Goal: Task Accomplishment & Management: Use online tool/utility

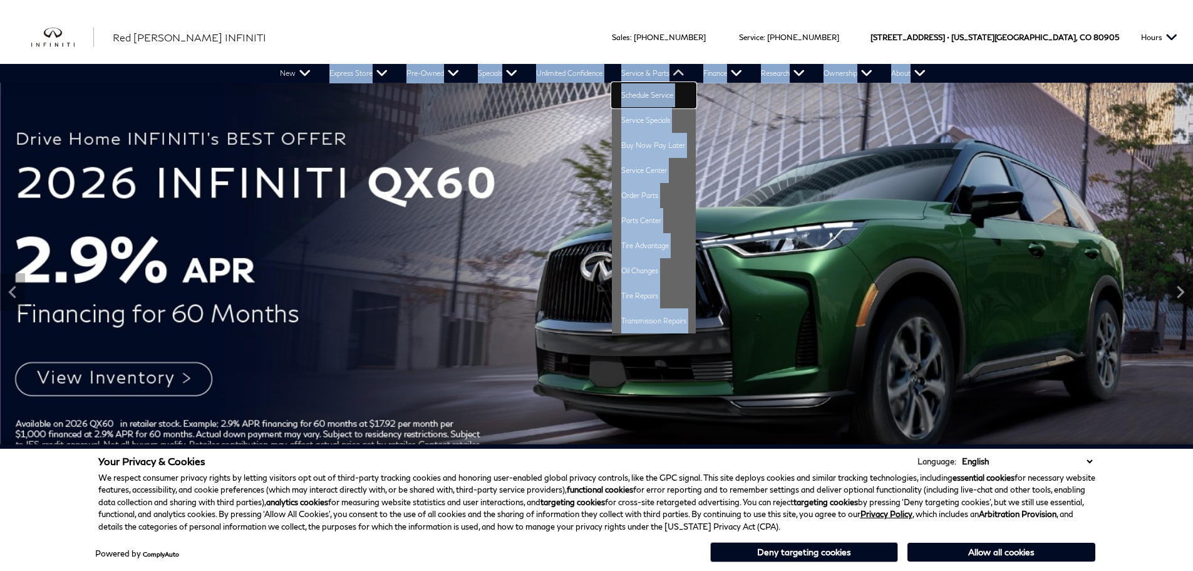
click at [658, 90] on link "Schedule Service" at bounding box center [654, 95] width 84 height 25
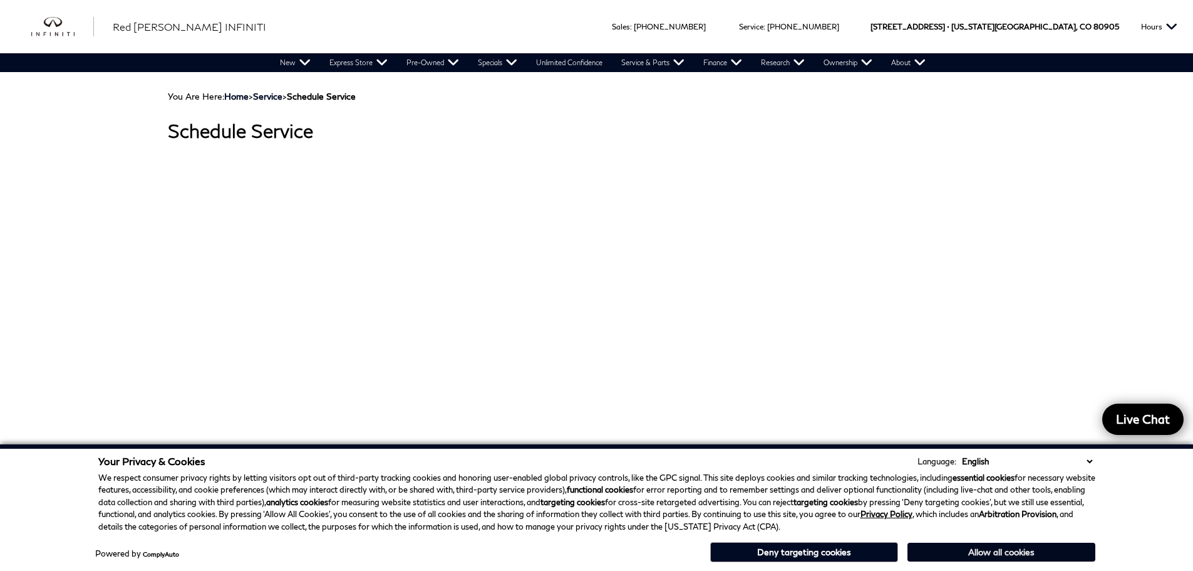
click at [981, 549] on button "Allow all cookies" at bounding box center [1001, 551] width 188 height 19
